Goal: Information Seeking & Learning: Learn about a topic

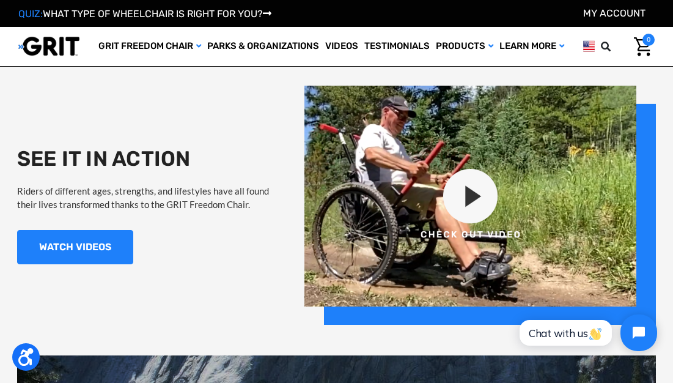
scroll to position [971, 0]
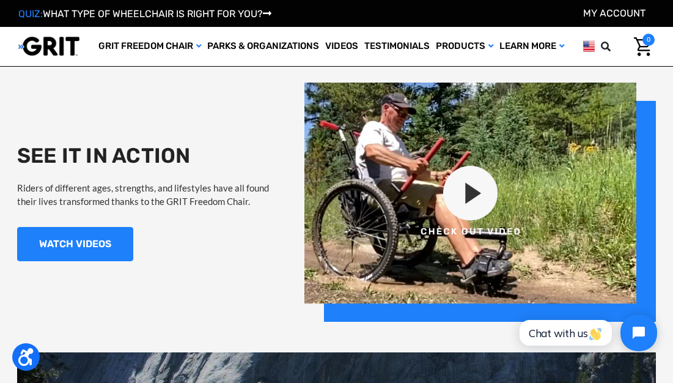
click at [471, 194] on img at bounding box center [480, 202] width 352 height 239
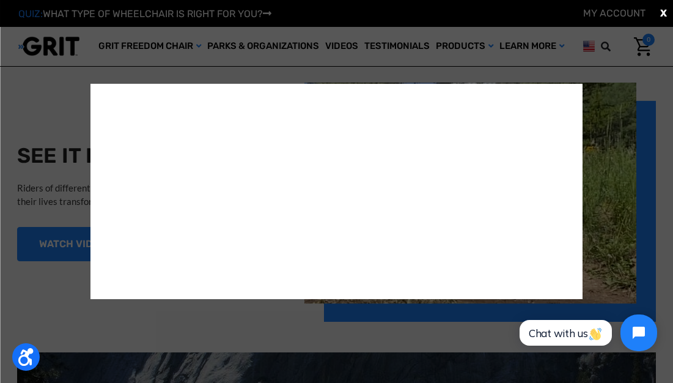
click at [599, 191] on div "X" at bounding box center [336, 191] width 673 height 383
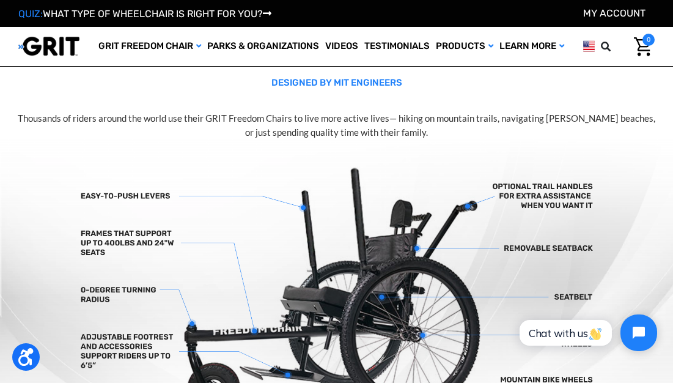
scroll to position [203, 0]
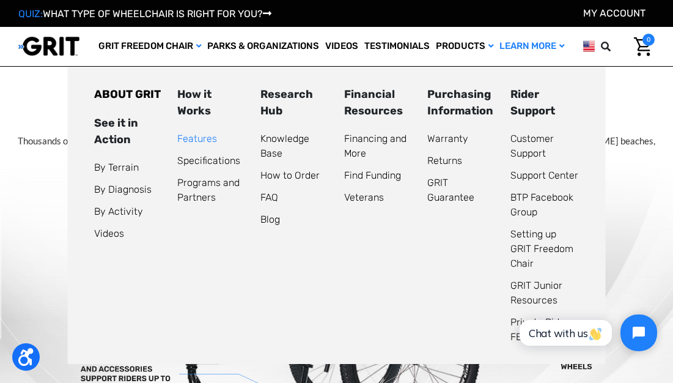
click at [196, 136] on link "Features" at bounding box center [197, 139] width 40 height 12
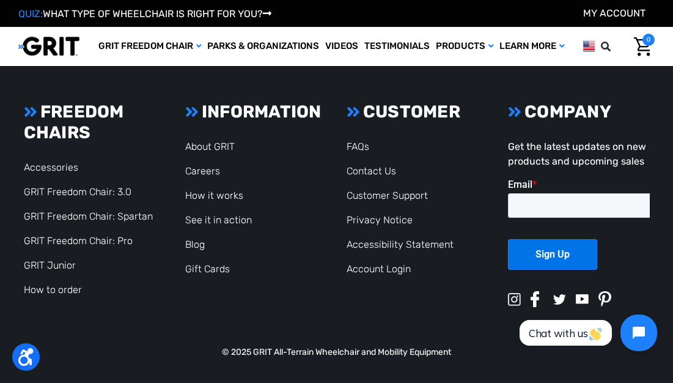
scroll to position [2639, 0]
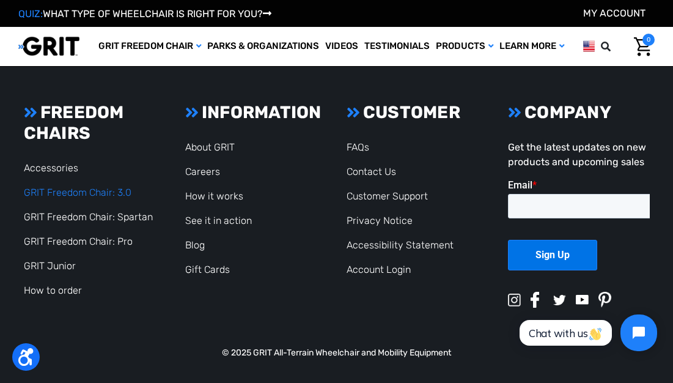
click at [83, 190] on link "GRIT Freedom Chair: 3.0" at bounding box center [78, 192] width 108 height 12
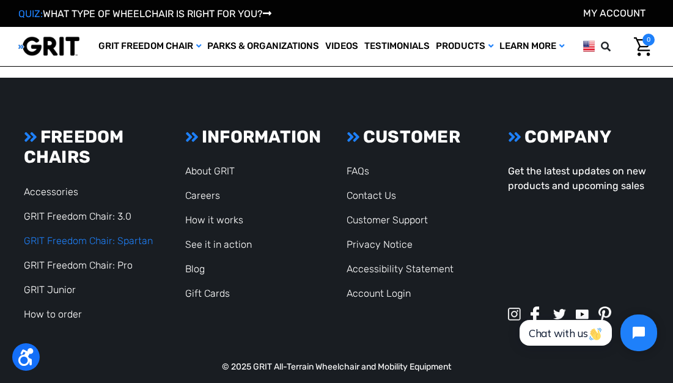
click at [105, 236] on link "GRIT Freedom Chair: Spartan" at bounding box center [88, 241] width 129 height 12
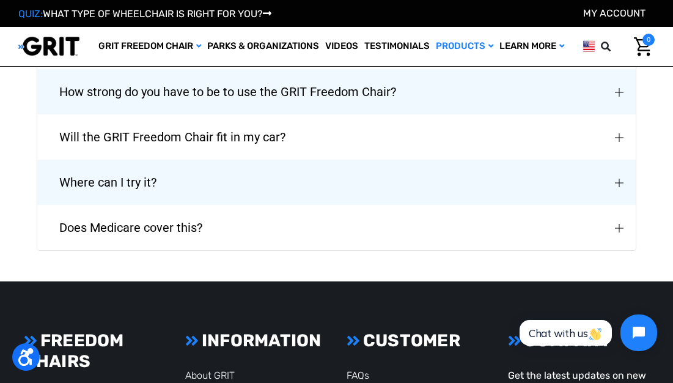
scroll to position [2678, 0]
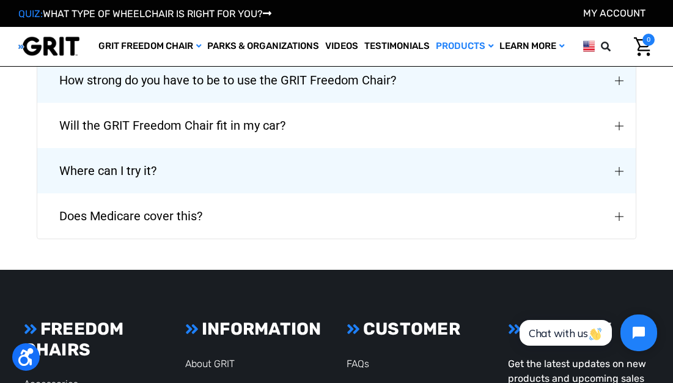
click at [138, 211] on span "Does Medicare cover this?" at bounding box center [131, 216] width 180 height 44
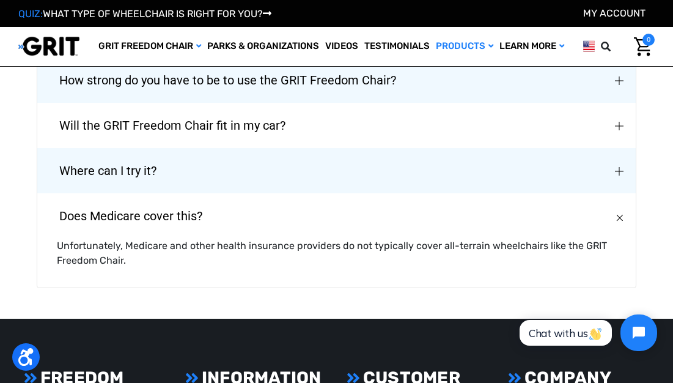
click at [130, 161] on span "Where can I try it?" at bounding box center [108, 171] width 134 height 44
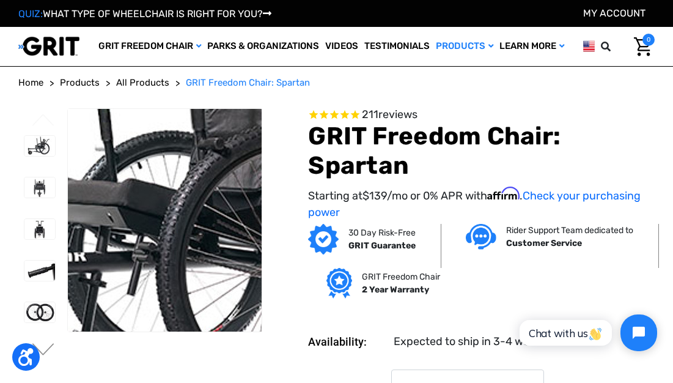
scroll to position [0, 0]
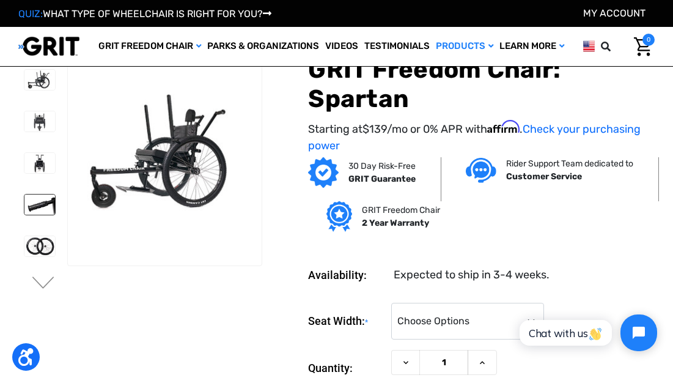
click at [26, 204] on img at bounding box center [39, 204] width 31 height 20
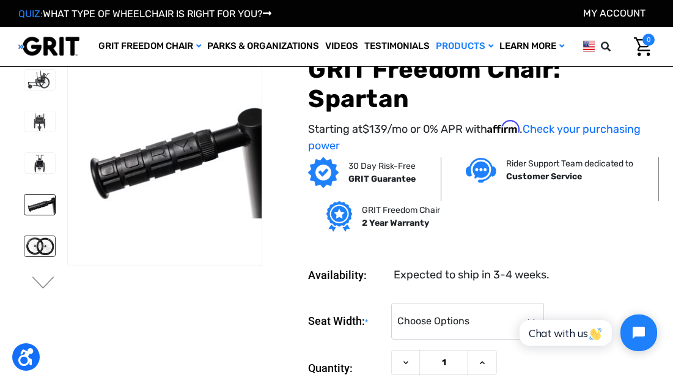
click at [27, 246] on img at bounding box center [39, 246] width 31 height 20
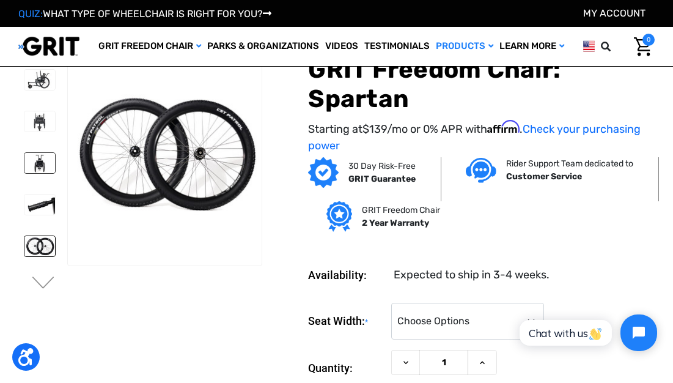
click at [24, 168] on img at bounding box center [39, 163] width 31 height 20
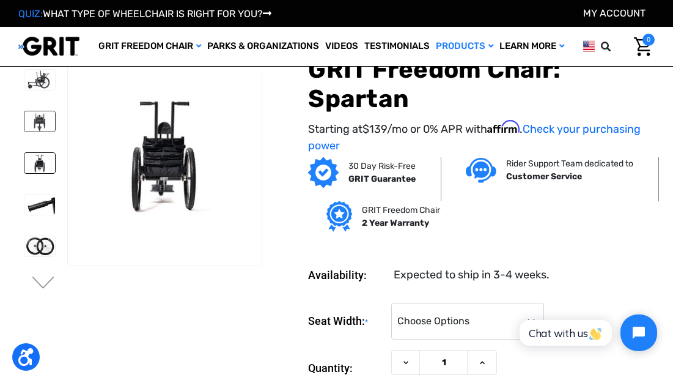
click at [24, 128] on img at bounding box center [39, 121] width 31 height 20
